Goal: Information Seeking & Learning: Learn about a topic

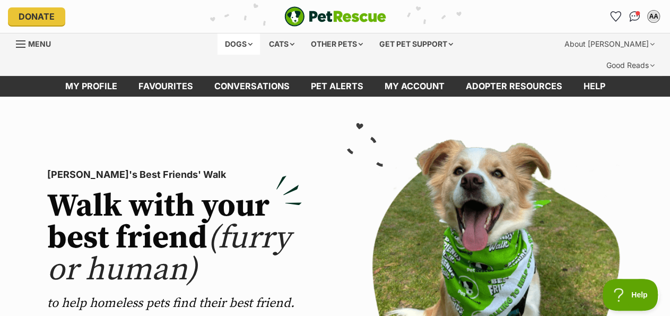
click at [228, 46] on div "Dogs" at bounding box center [238, 43] width 42 height 21
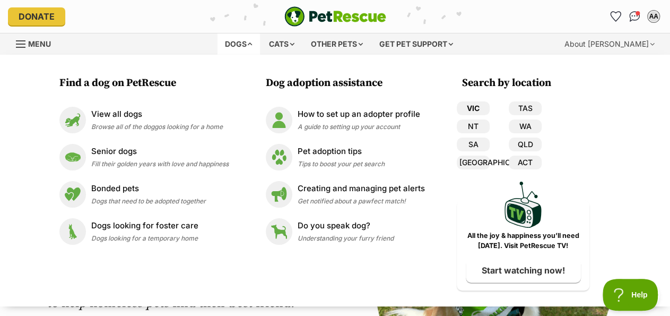
click at [474, 108] on link "VIC" at bounding box center [473, 108] width 33 height 14
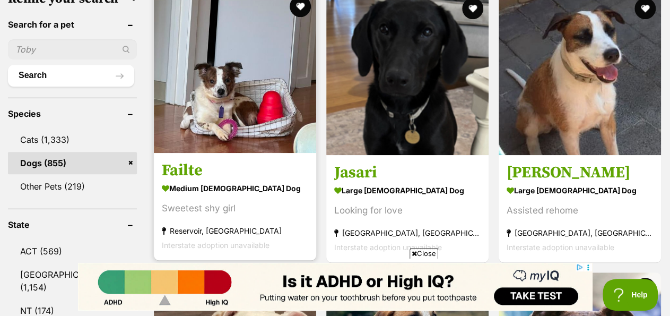
click at [223, 95] on img at bounding box center [235, 71] width 162 height 162
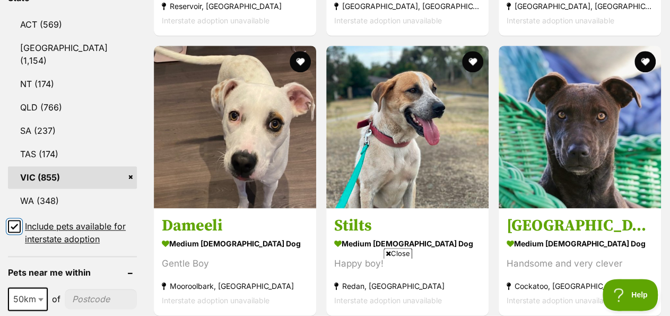
click at [19, 220] on input "Include pets available for interstate adoption" at bounding box center [14, 226] width 13 height 13
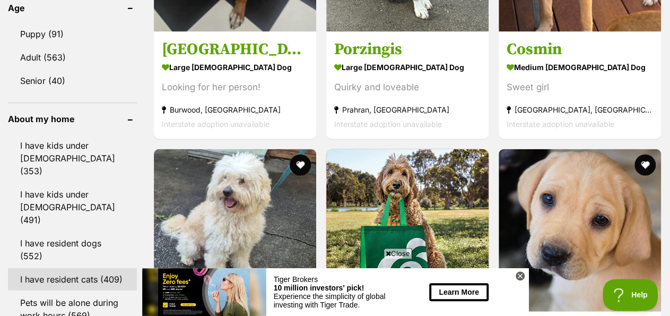
click at [62, 267] on link "I have resident cats (409)" at bounding box center [72, 278] width 129 height 22
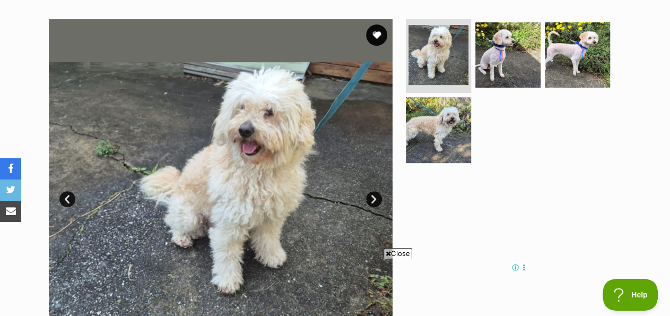
scroll to position [223, 0]
click at [445, 108] on img at bounding box center [438, 129] width 68 height 68
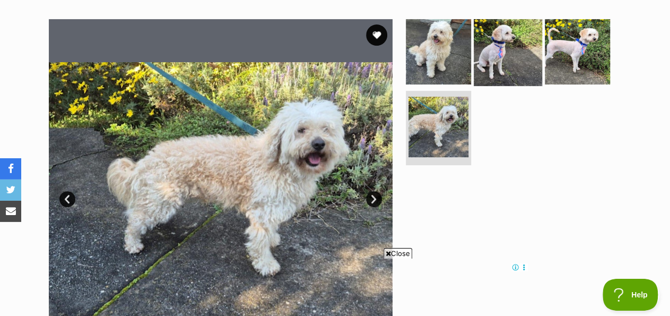
click at [510, 37] on img at bounding box center [508, 51] width 68 height 68
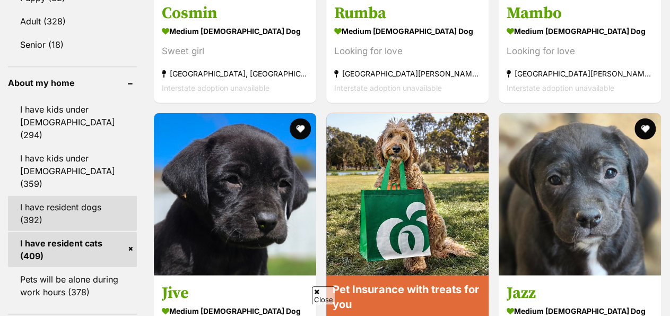
scroll to position [1191, 0]
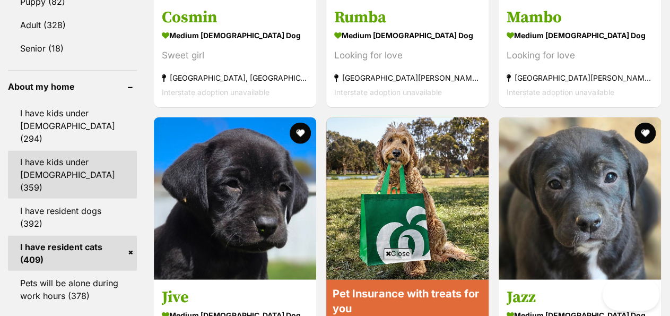
click at [76, 151] on link "I have kids under [DEMOGRAPHIC_DATA] (359)" at bounding box center [72, 175] width 129 height 48
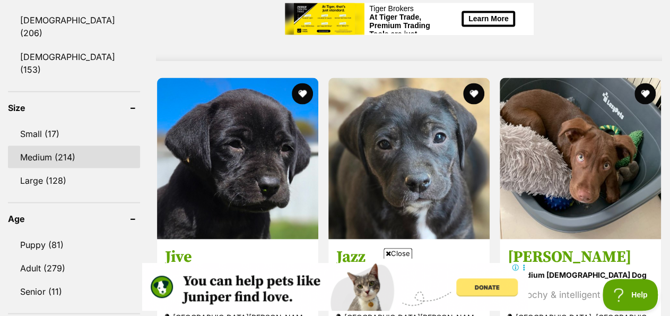
click at [59, 145] on link "Medium (214)" at bounding box center [74, 156] width 132 height 22
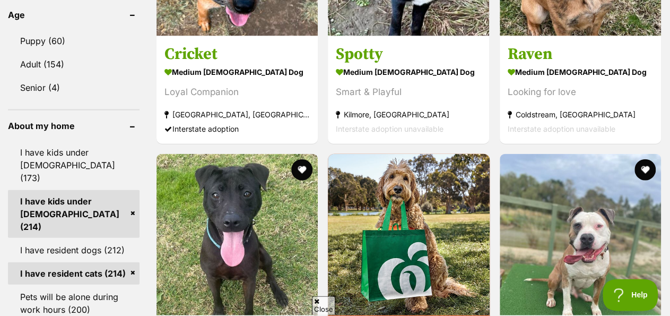
scroll to position [1014, 0]
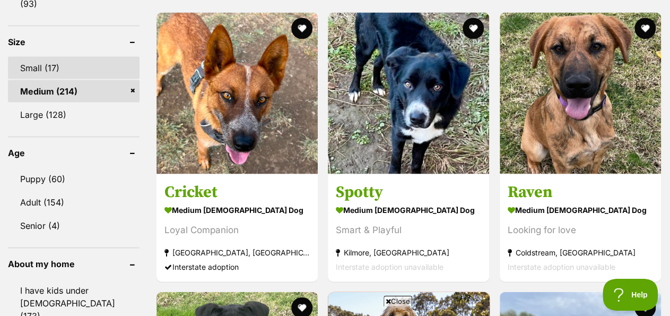
click at [49, 57] on link "Small (17)" at bounding box center [74, 68] width 132 height 22
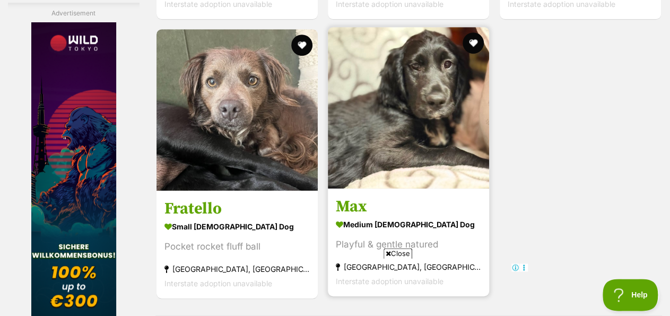
scroll to position [2440, 0]
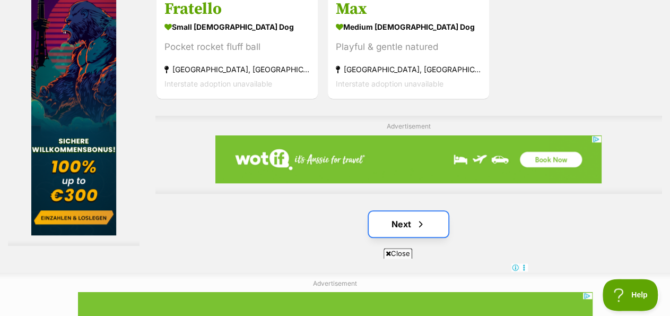
click at [398, 211] on link "Next" at bounding box center [409, 223] width 80 height 25
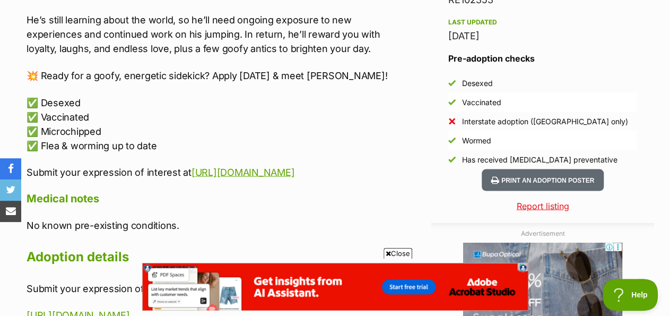
scroll to position [938, 0]
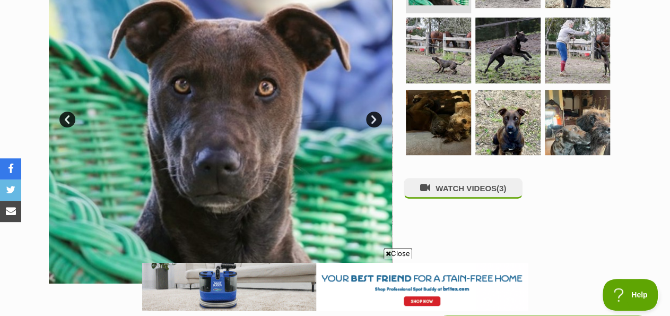
scroll to position [303, 0]
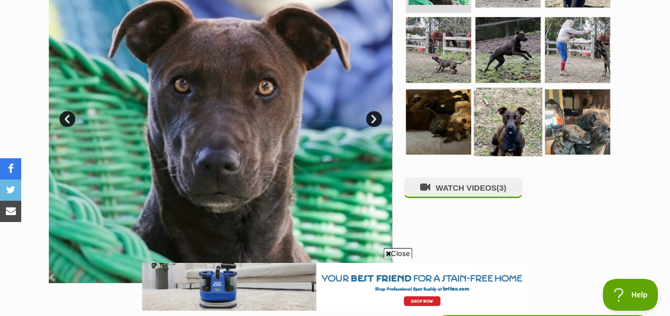
click at [503, 99] on img at bounding box center [508, 122] width 68 height 68
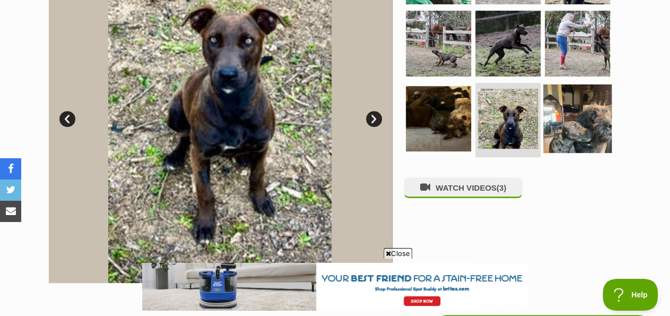
click at [583, 97] on img at bounding box center [577, 118] width 68 height 68
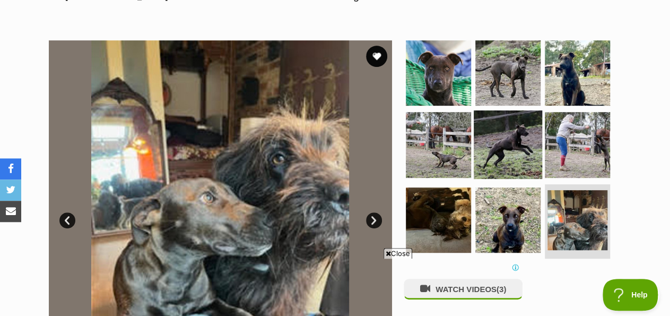
scroll to position [0, 0]
click at [507, 117] on img at bounding box center [508, 144] width 68 height 68
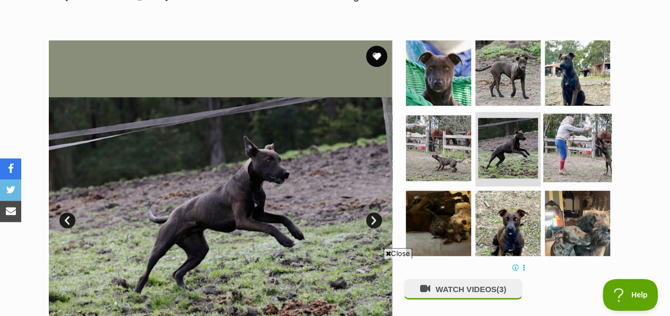
click at [571, 127] on img at bounding box center [577, 148] width 68 height 68
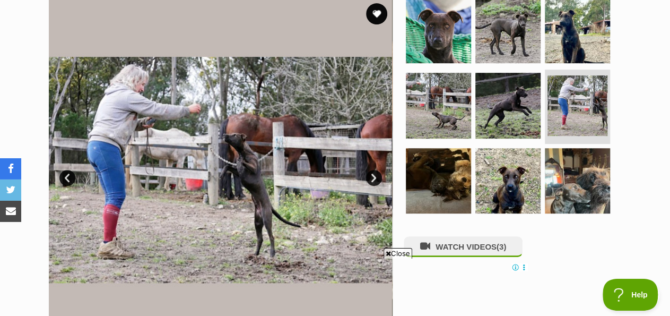
scroll to position [256, 0]
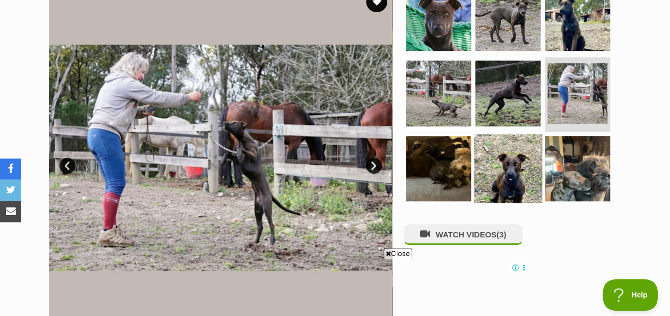
click at [497, 155] on img at bounding box center [508, 168] width 68 height 68
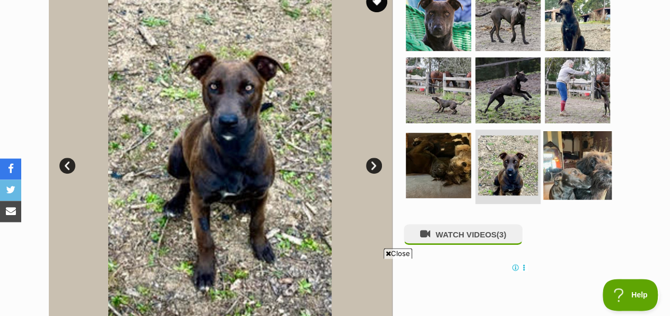
click at [583, 152] on img at bounding box center [577, 165] width 68 height 68
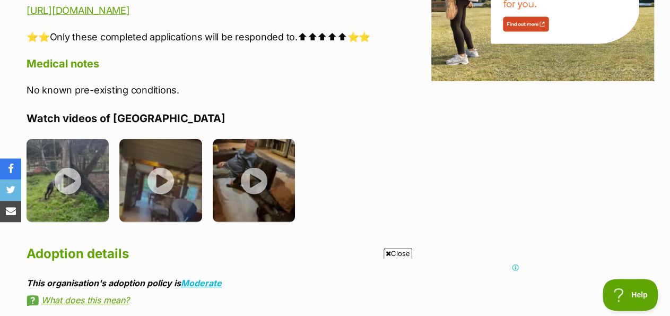
scroll to position [0, 0]
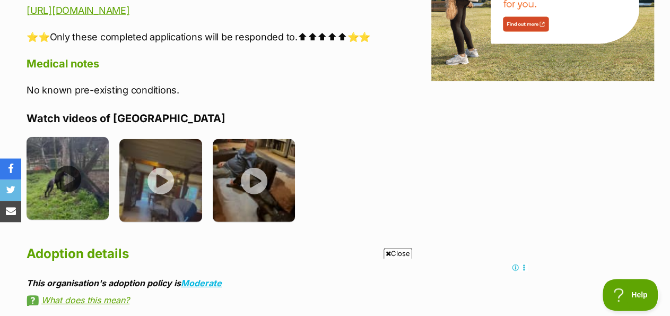
click at [62, 152] on img at bounding box center [68, 177] width 82 height 82
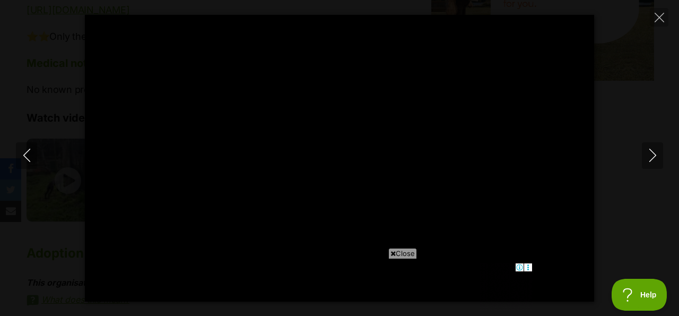
click at [390, 252] on icon at bounding box center [392, 253] width 5 height 7
type input "100.00"
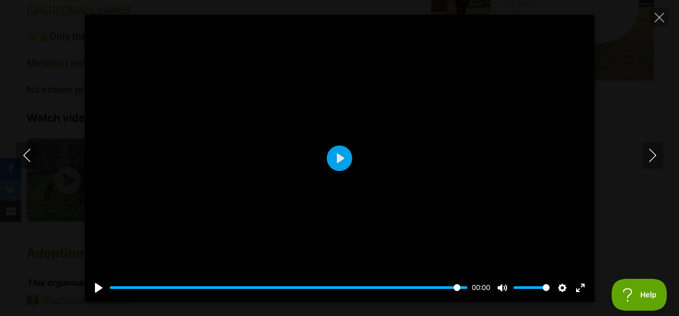
click at [641, 152] on div "Pause Play % buffered 00:00 00:00 Unmute Mute Disable captions Enable captions …" at bounding box center [339, 158] width 679 height 286
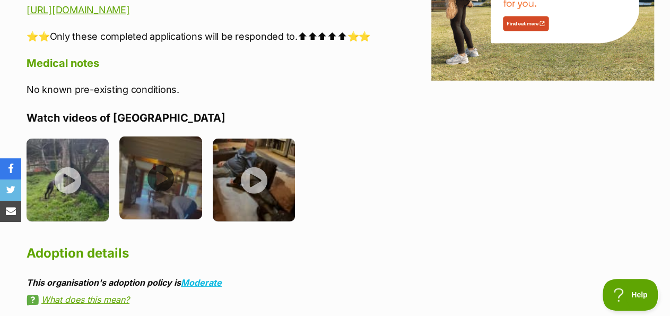
click at [160, 152] on img at bounding box center [160, 177] width 82 height 82
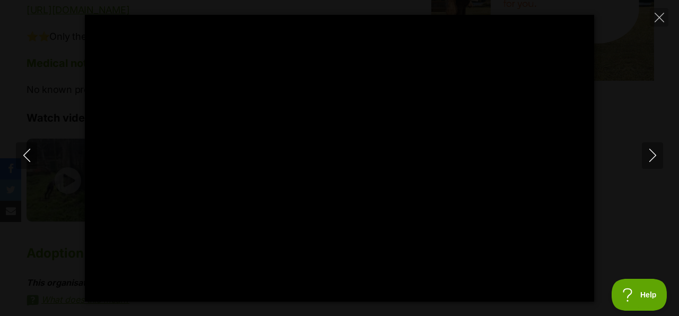
type input "100.00"
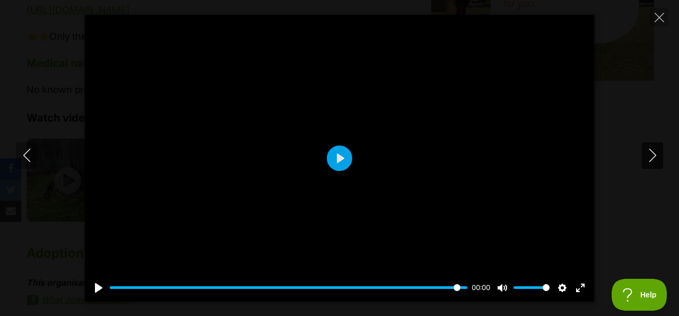
click at [653, 156] on icon "Next" at bounding box center [652, 155] width 13 height 13
click at [338, 160] on button "Play" at bounding box center [339, 157] width 25 height 25
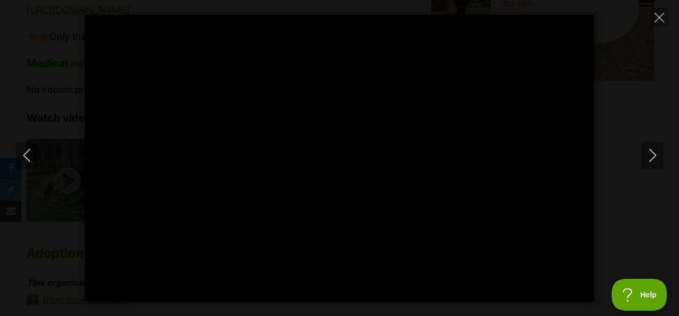
type input "100.00"
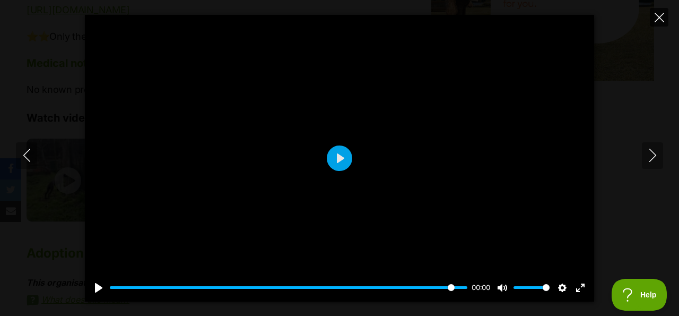
click at [660, 15] on icon "Close" at bounding box center [660, 18] width 10 height 10
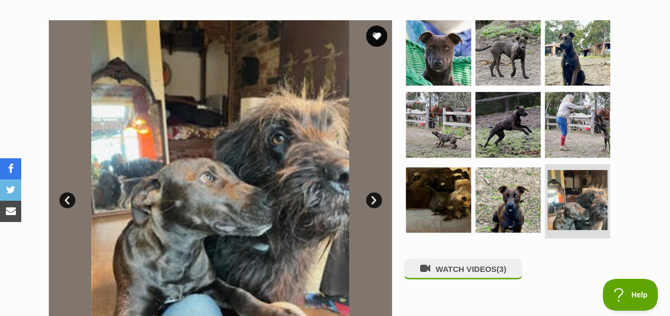
scroll to position [172, 0]
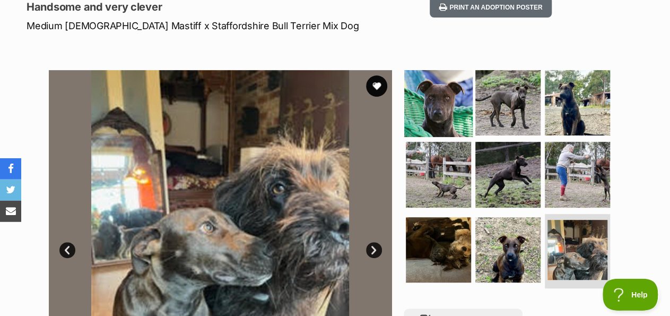
click at [439, 81] on img at bounding box center [438, 102] width 68 height 68
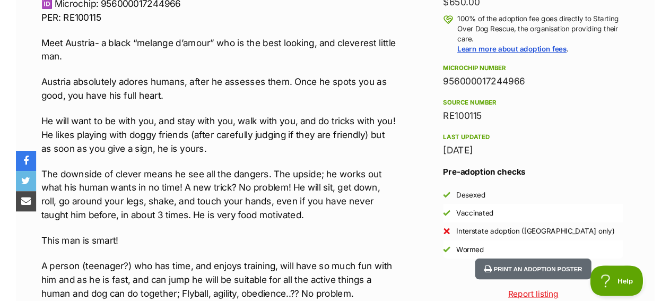
scroll to position [801, 0]
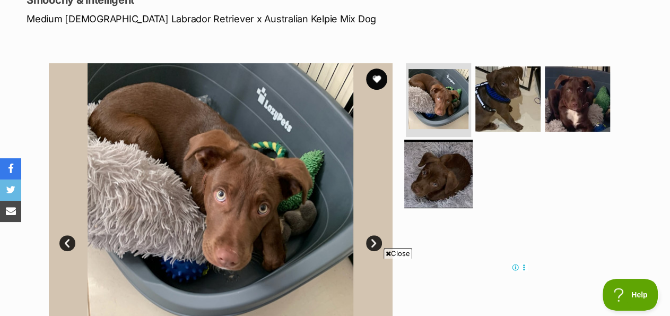
click at [441, 173] on img at bounding box center [438, 173] width 68 height 68
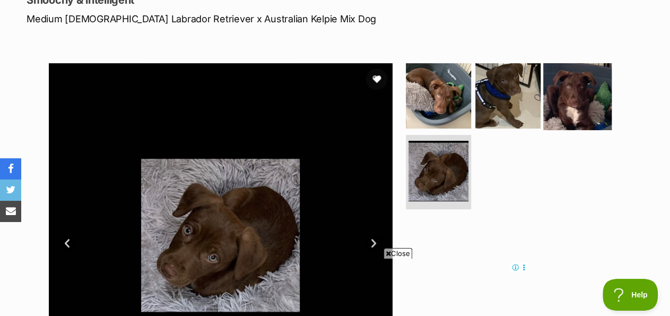
click at [570, 89] on img at bounding box center [577, 95] width 68 height 68
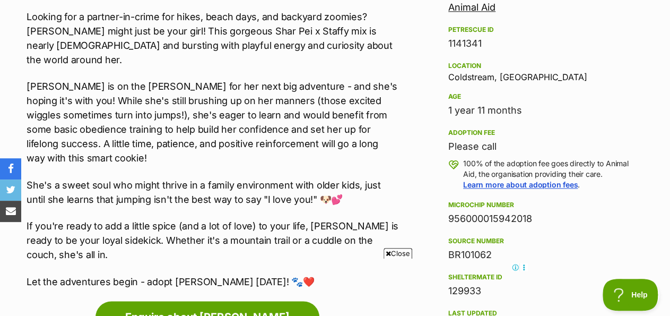
scroll to position [674, 0]
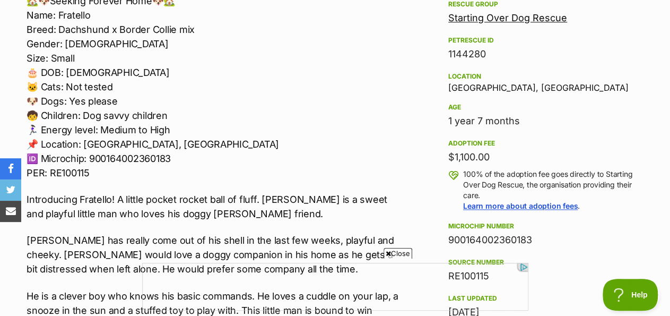
scroll to position [662, 0]
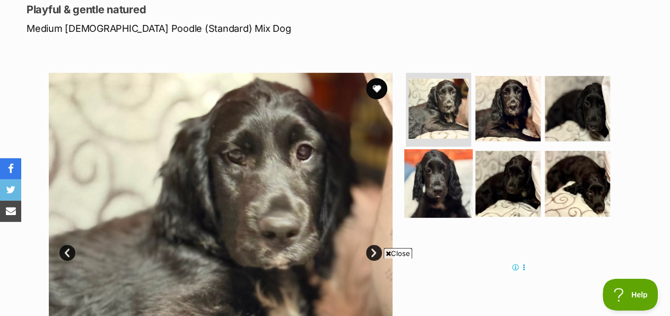
click at [443, 168] on img at bounding box center [438, 183] width 68 height 68
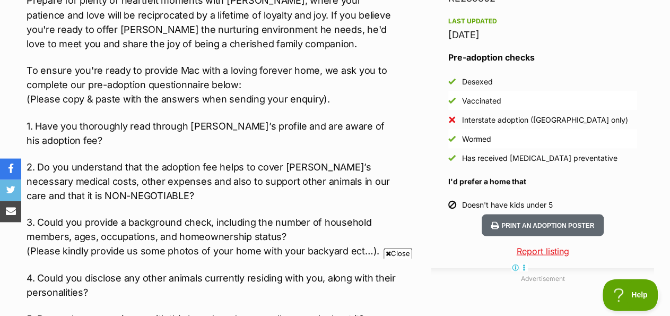
scroll to position [1004, 0]
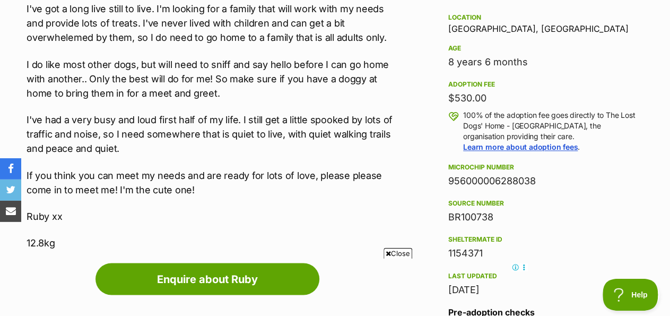
scroll to position [736, 0]
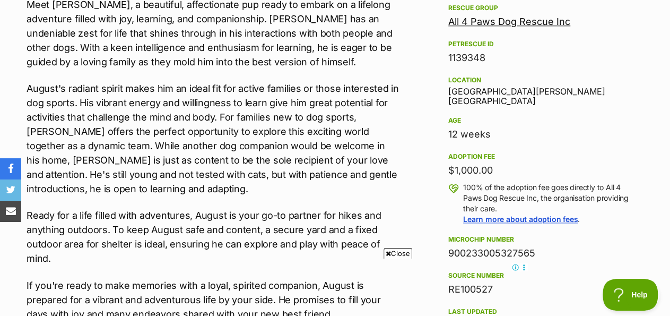
scroll to position [659, 0]
